Goal: Navigation & Orientation: Understand site structure

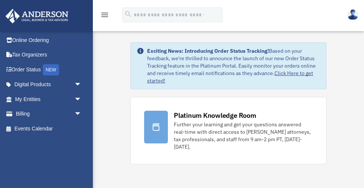
click at [104, 14] on icon "menu" at bounding box center [104, 14] width 9 height 9
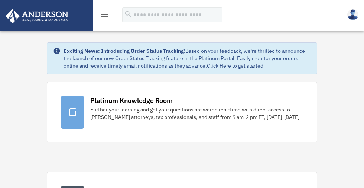
click at [105, 16] on icon "menu" at bounding box center [104, 14] width 9 height 9
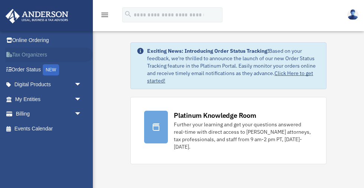
click at [33, 54] on link "Tax Organizers" at bounding box center [49, 55] width 88 height 15
click at [352, 16] on img at bounding box center [352, 14] width 11 height 11
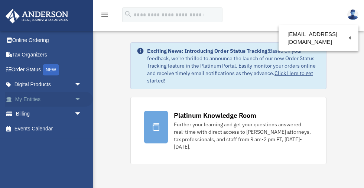
click at [35, 96] on link "My Entities arrow_drop_down" at bounding box center [49, 99] width 88 height 15
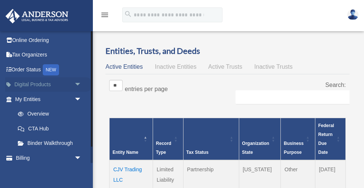
click at [45, 83] on link "Digital Products arrow_drop_down" at bounding box center [49, 84] width 88 height 15
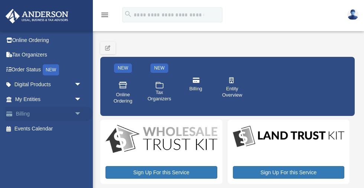
click at [71, 113] on link "Billing arrow_drop_down" at bounding box center [49, 114] width 88 height 15
click at [78, 114] on span "arrow_drop_down" at bounding box center [81, 114] width 15 height 15
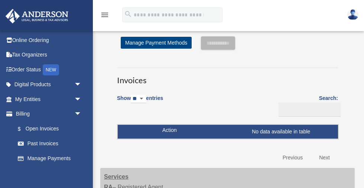
click at [27, 14] on img at bounding box center [36, 16] width 67 height 14
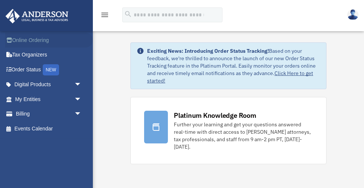
click at [22, 39] on link "Online Ordering" at bounding box center [49, 40] width 88 height 15
click at [39, 84] on link "Digital Products arrow_drop_down" at bounding box center [49, 84] width 88 height 15
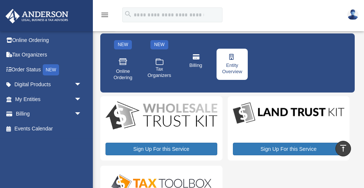
scroll to position [19, 0]
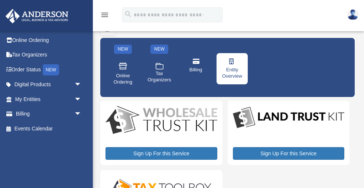
click at [231, 68] on span "Entity Overview" at bounding box center [232, 73] width 21 height 13
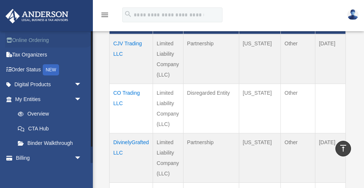
click at [37, 39] on link "Online Ordering" at bounding box center [49, 40] width 88 height 15
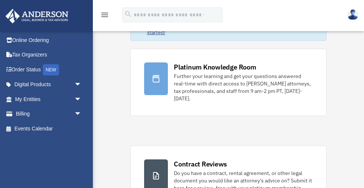
scroll to position [49, 0]
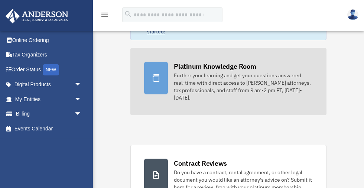
click at [215, 75] on div "Further your learning and get your questions answered real-time with direct acc…" at bounding box center [243, 87] width 139 height 30
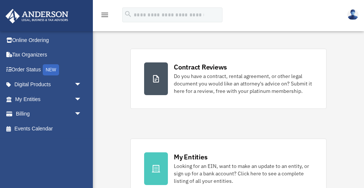
scroll to position [146, 0]
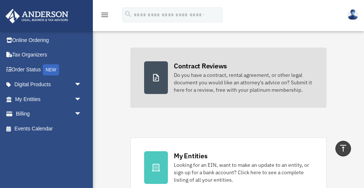
click at [197, 79] on div "Do you have a contract, rental agreement, or other legal document you would lik…" at bounding box center [243, 82] width 139 height 22
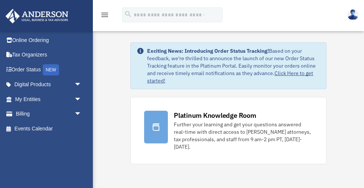
scroll to position [146, 0]
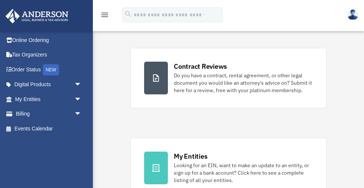
click at [34, 16] on img at bounding box center [36, 16] width 67 height 14
